Goal: Transaction & Acquisition: Purchase product/service

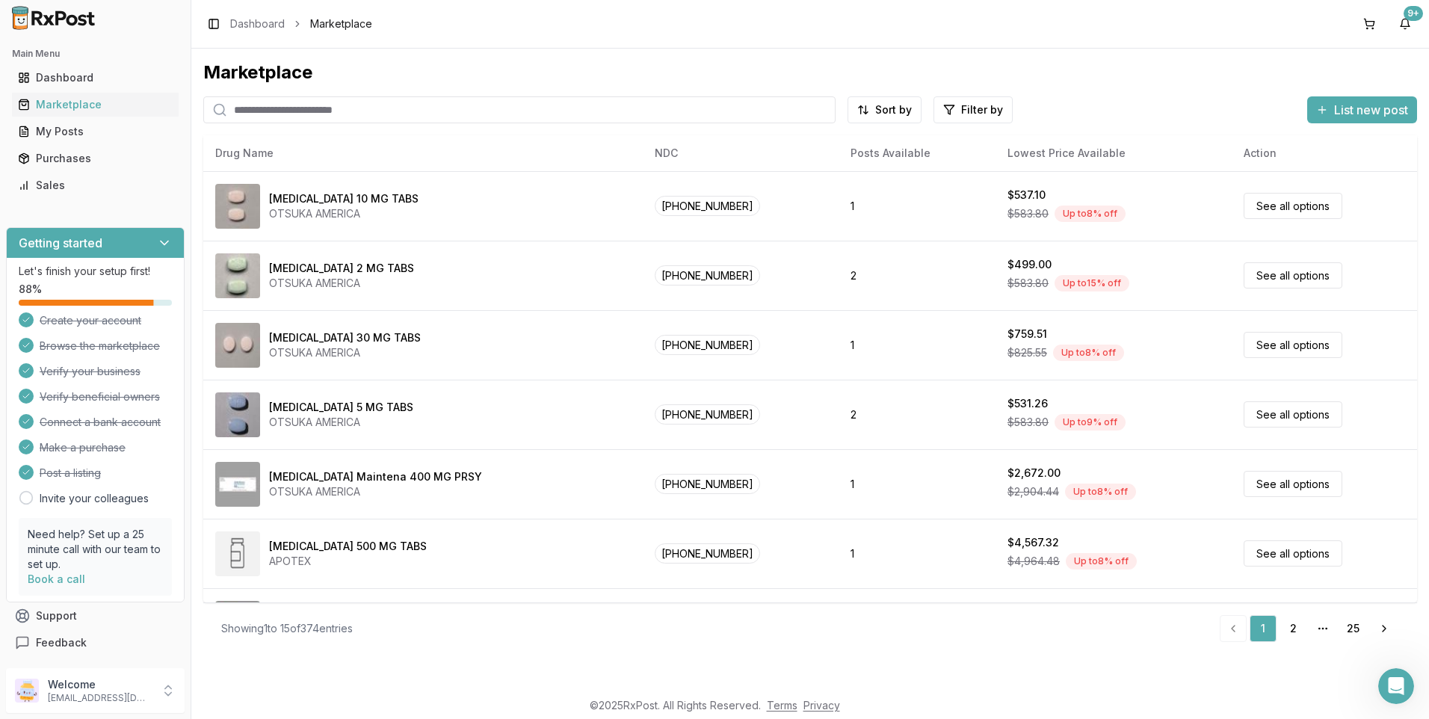
click at [277, 108] on input "search" at bounding box center [519, 109] width 632 height 27
type input "*******"
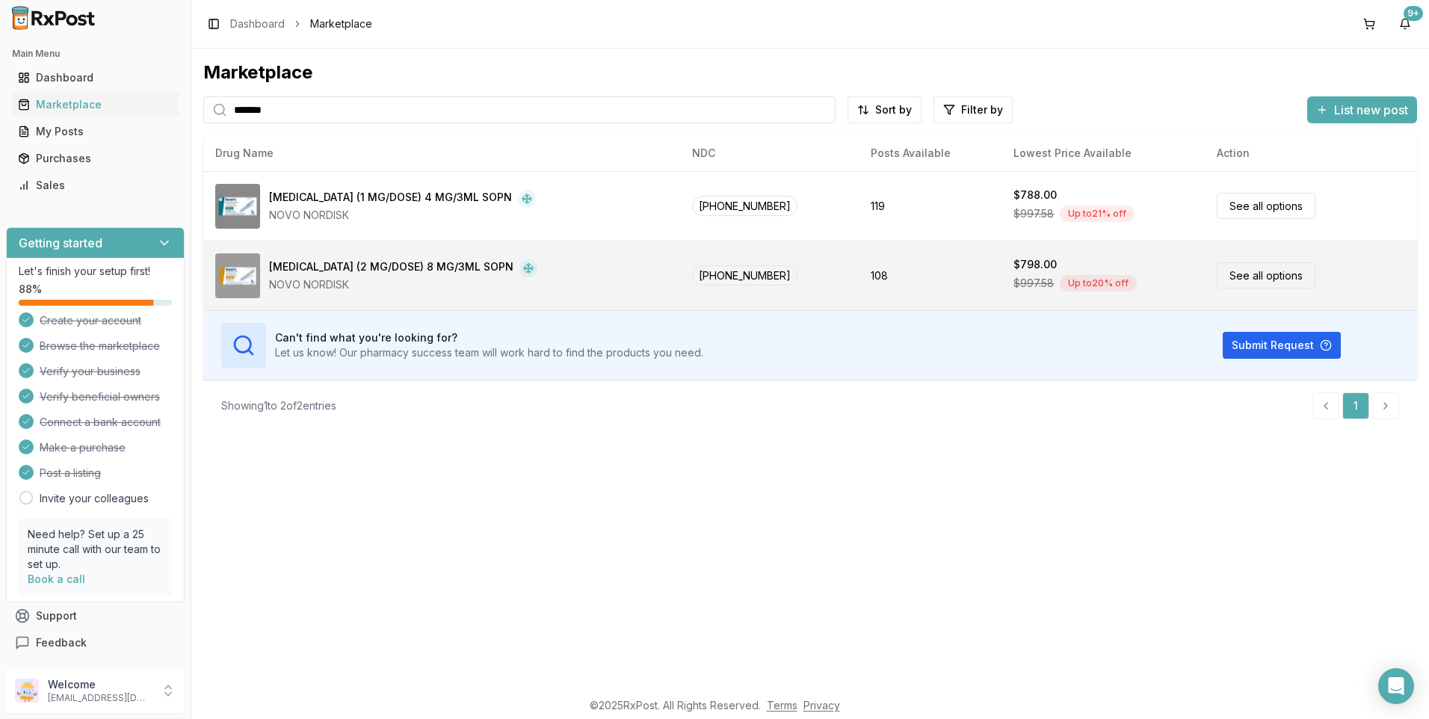
click at [313, 269] on div "[MEDICAL_DATA] (2 MG/DOSE) 8 MG/3ML SOPN" at bounding box center [391, 268] width 244 height 18
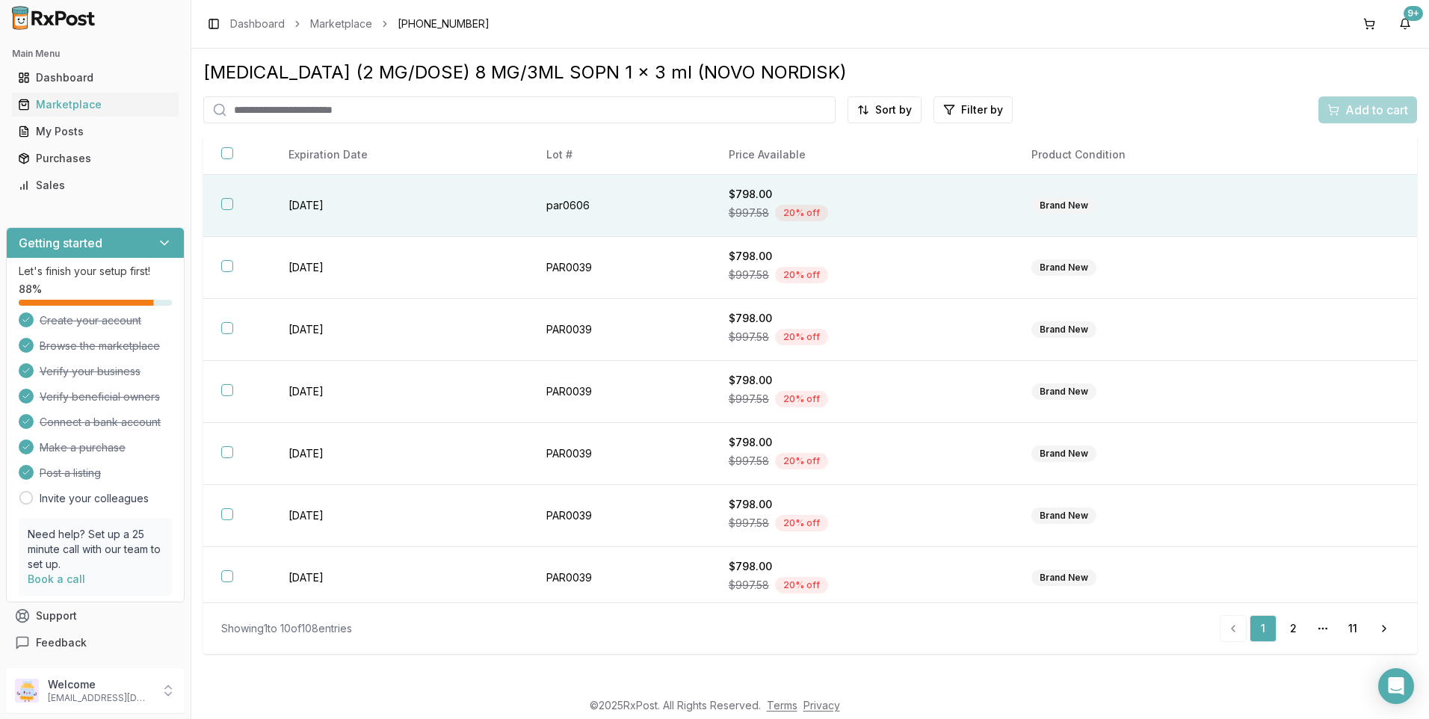
click at [229, 200] on button "button" at bounding box center [227, 204] width 12 height 12
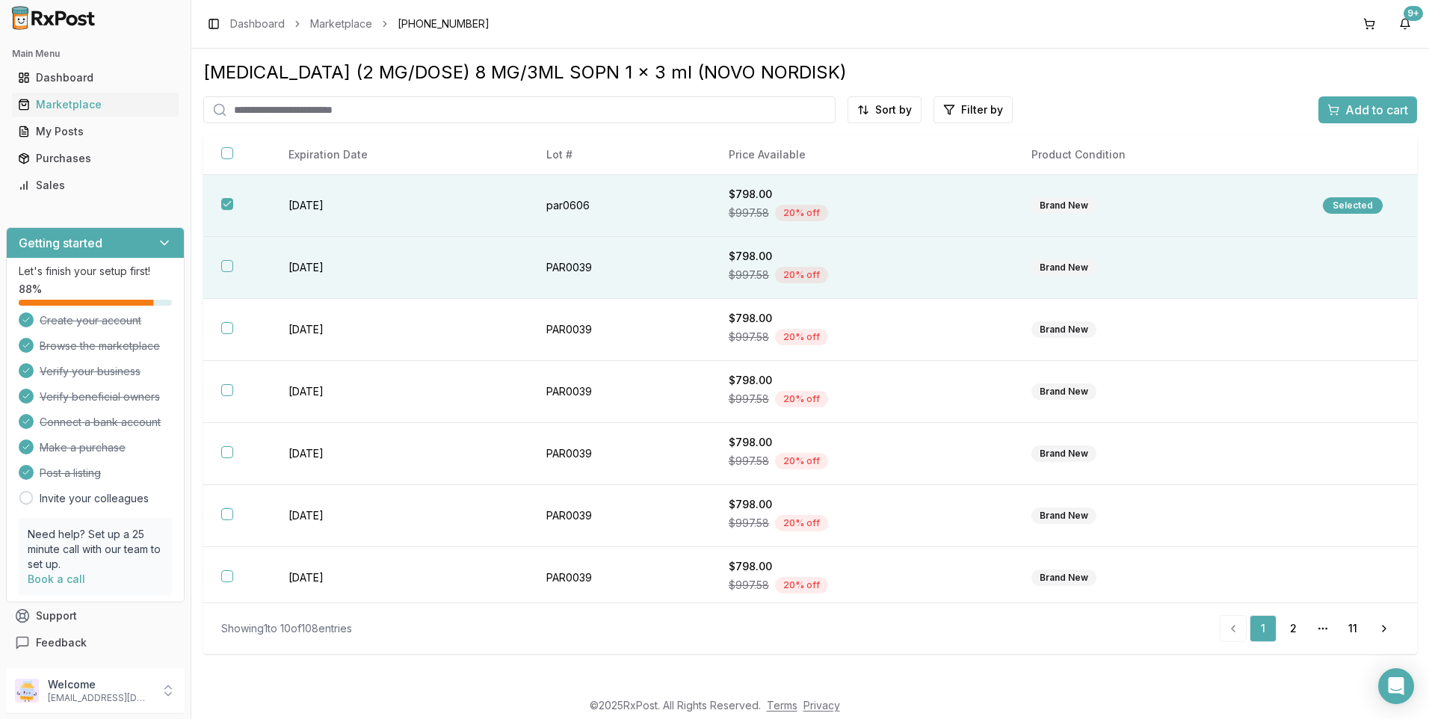
click at [231, 268] on button "button" at bounding box center [227, 266] width 12 height 12
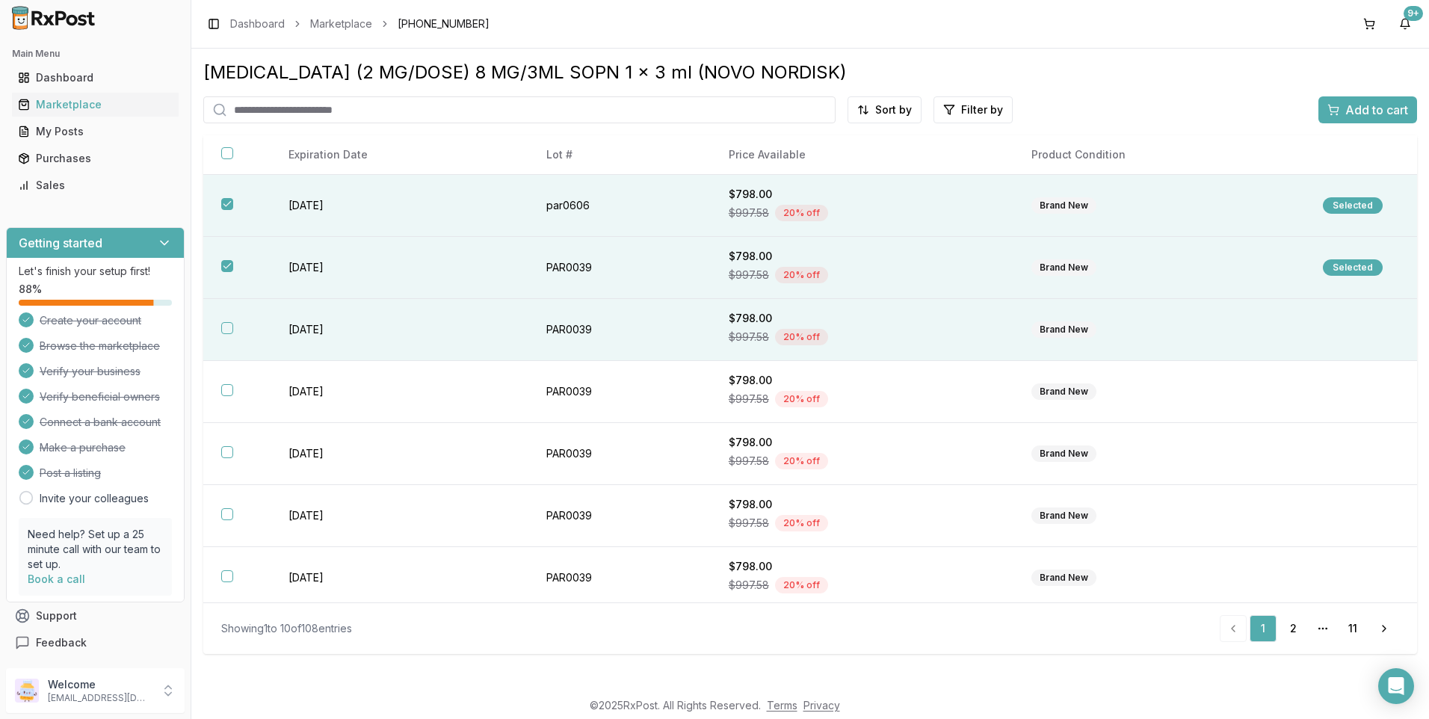
click at [228, 333] on button "button" at bounding box center [227, 328] width 12 height 12
click at [1371, 117] on span "Add to cart" at bounding box center [1376, 110] width 63 height 18
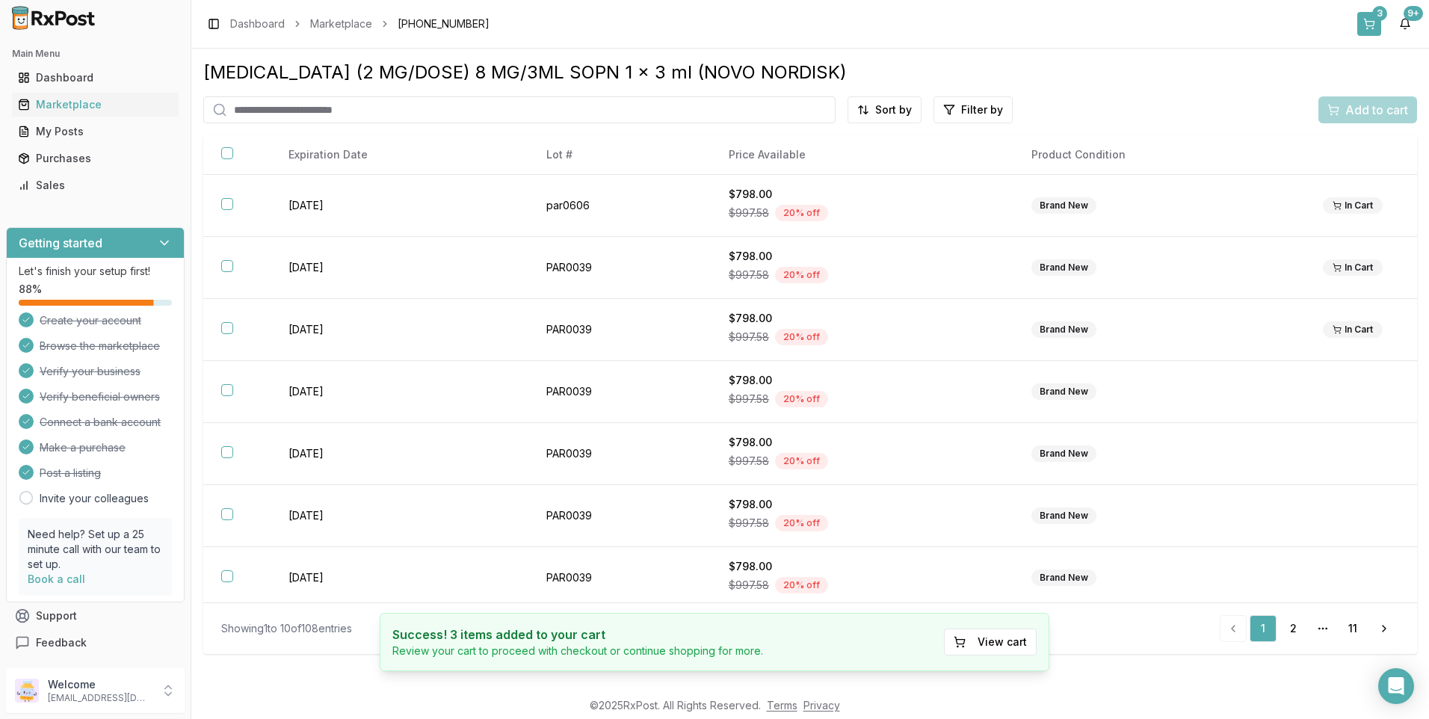
click at [1373, 16] on div "3" at bounding box center [1379, 13] width 15 height 15
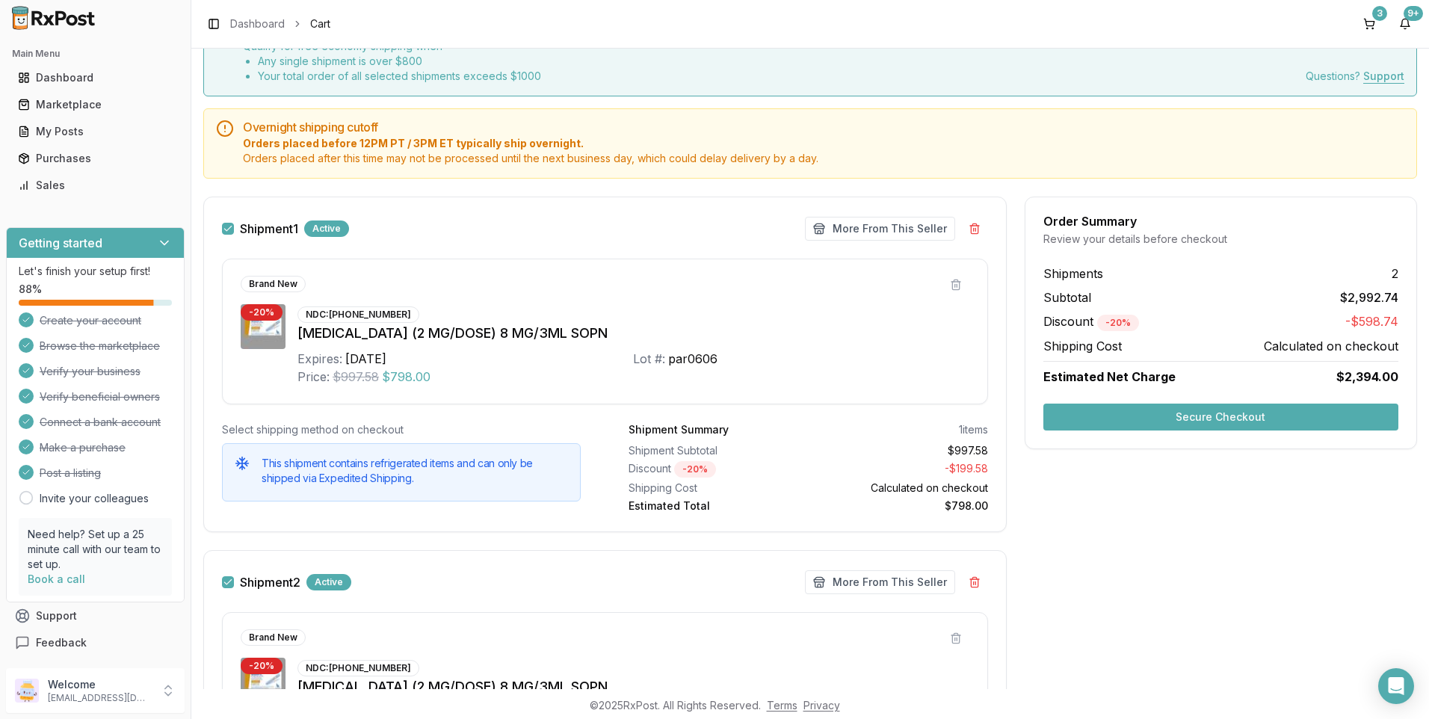
scroll to position [46, 0]
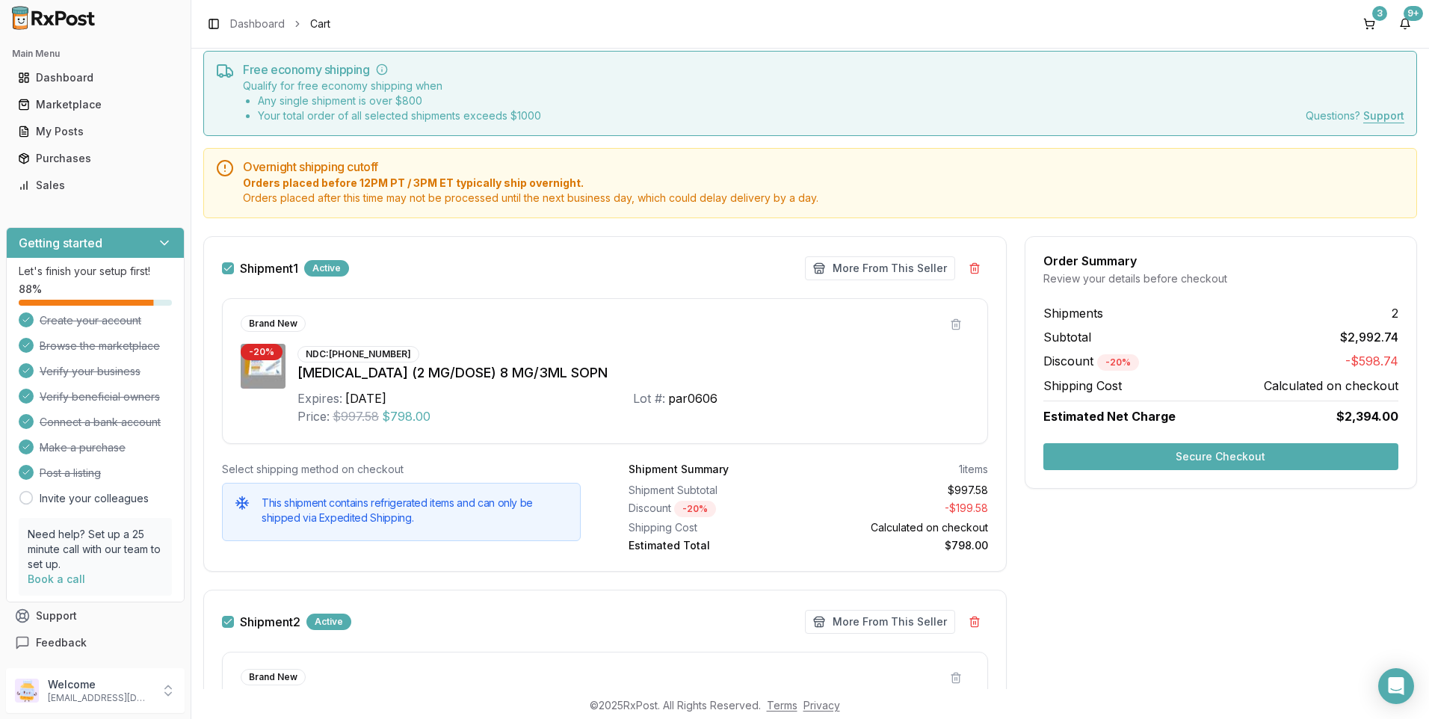
click at [1232, 457] on button "Secure Checkout" at bounding box center [1220, 456] width 355 height 27
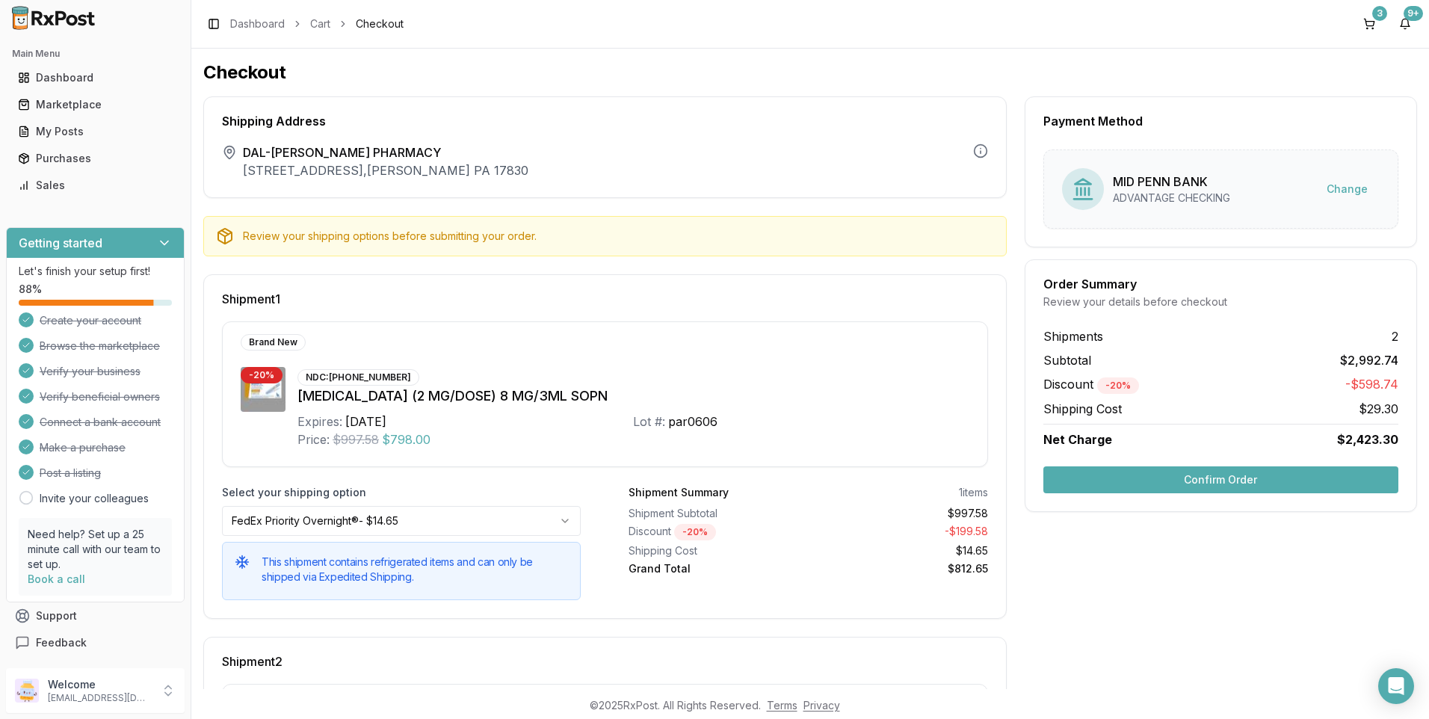
click at [1256, 482] on button "Confirm Order" at bounding box center [1220, 479] width 355 height 27
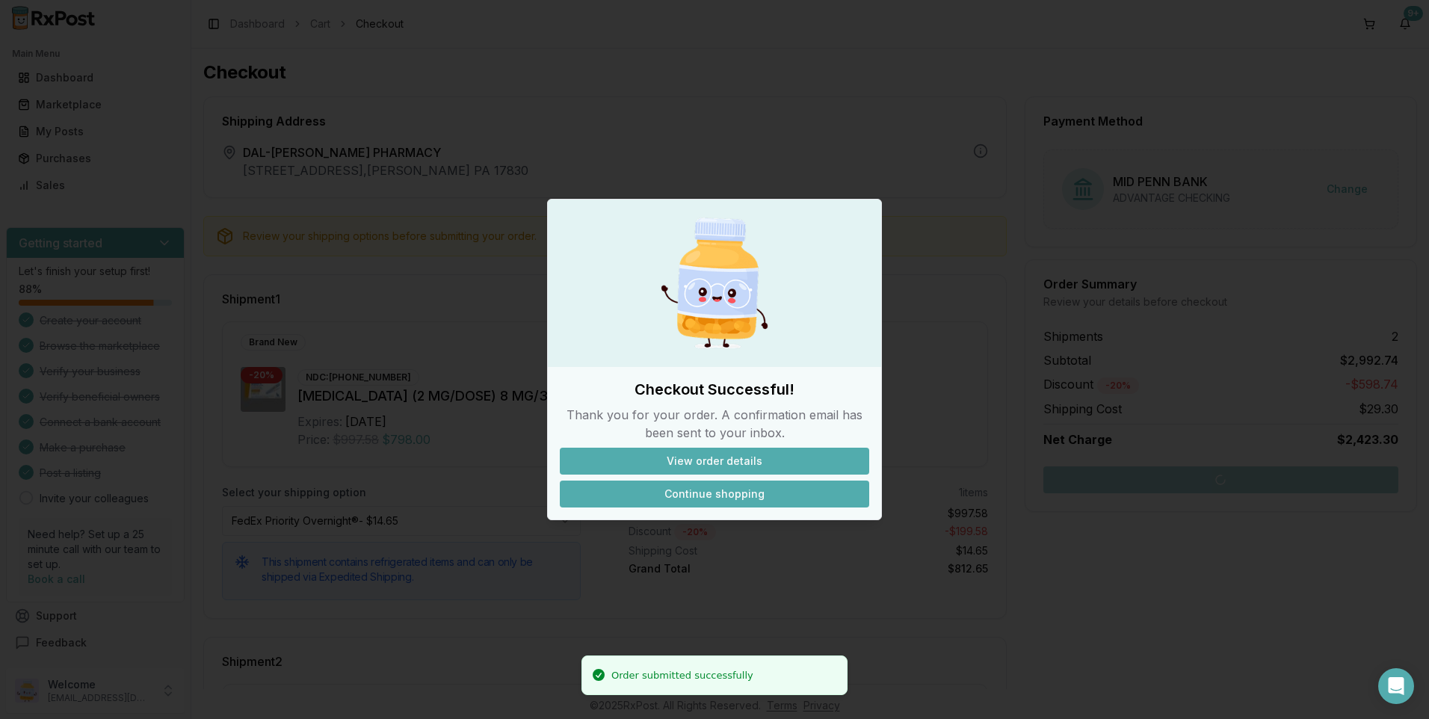
click at [694, 491] on button "Continue shopping" at bounding box center [714, 494] width 309 height 27
